Goal: Information Seeking & Learning: Learn about a topic

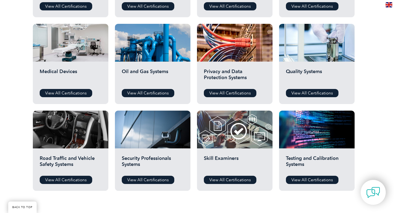
scroll to position [349, 0]
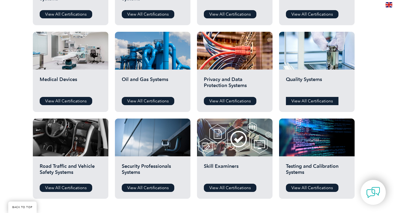
click at [315, 100] on link "View All Certifications" at bounding box center [312, 101] width 53 height 8
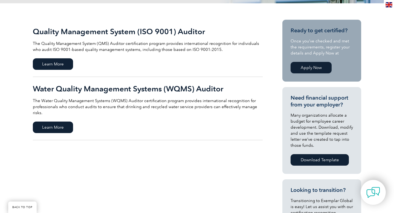
scroll to position [53, 0]
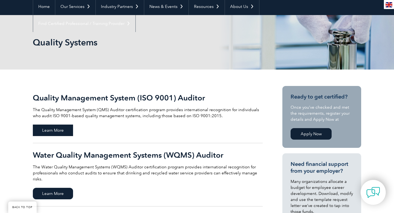
click at [51, 127] on span "Learn More" at bounding box center [53, 129] width 40 height 11
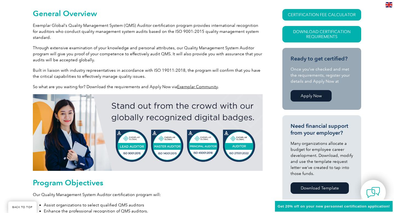
scroll to position [147, 0]
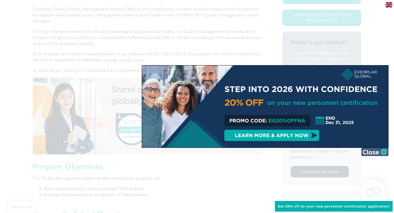
click at [381, 150] on img at bounding box center [374, 152] width 27 height 8
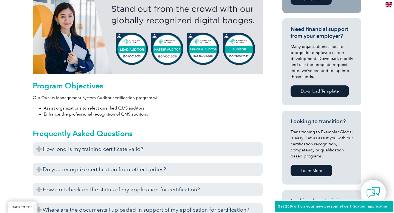
scroll to position [229, 0]
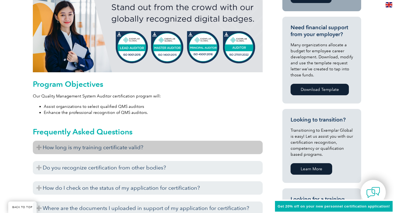
click at [198, 151] on h3 "How long is my training certificate valid?" at bounding box center [148, 147] width 230 height 13
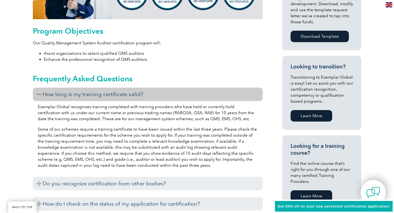
scroll to position [285, 0]
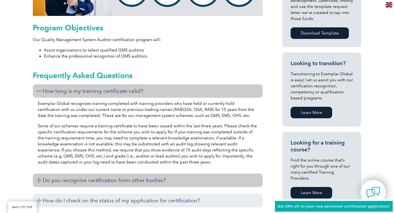
click at [194, 175] on h3 "Do you recognize certification from other bodies?" at bounding box center [148, 179] width 230 height 13
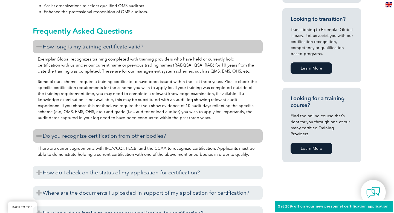
scroll to position [330, 0]
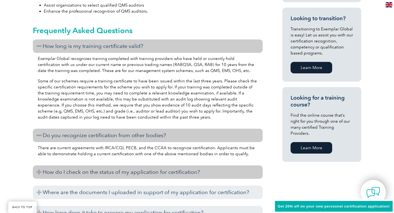
click at [190, 171] on h3 "How do I check on the status of my application for certification?" at bounding box center [148, 171] width 230 height 13
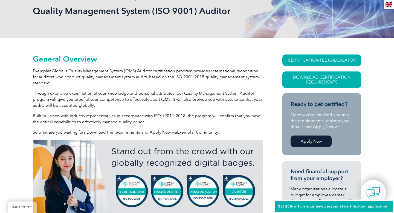
scroll to position [76, 0]
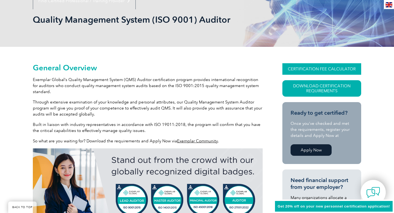
click at [312, 71] on link "CERTIFICATION FEE CALCULATOR" at bounding box center [321, 68] width 79 height 11
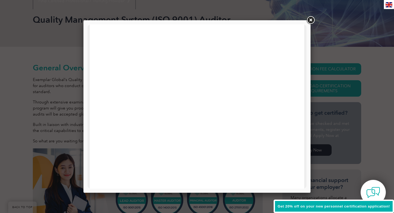
scroll to position [0, 0]
click at [314, 20] on link at bounding box center [311, 20] width 10 height 10
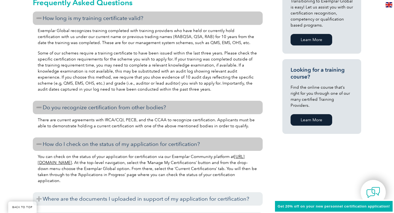
scroll to position [360, 0]
